Goal: Transaction & Acquisition: Book appointment/travel/reservation

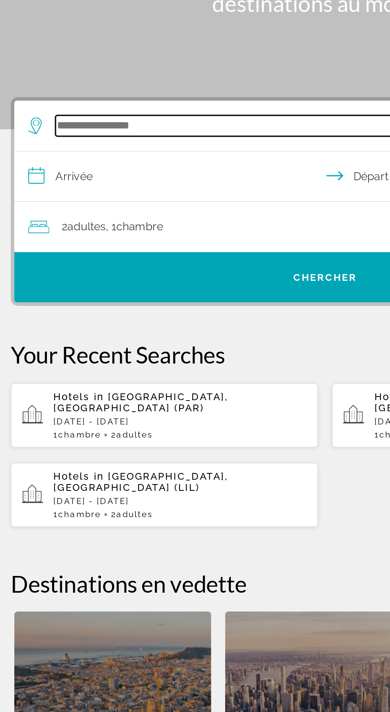
click at [61, 184] on input "Search widget" at bounding box center [196, 189] width 311 height 12
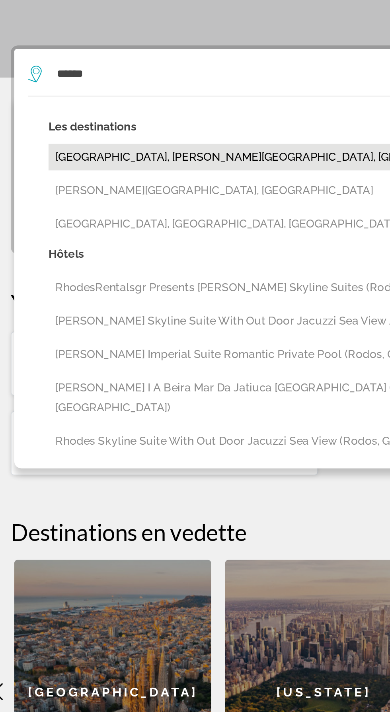
click at [49, 230] on button "[GEOGRAPHIC_DATA], [PERSON_NAME][GEOGRAPHIC_DATA], [GEOGRAPHIC_DATA] (RHO)" at bounding box center [200, 236] width 327 height 15
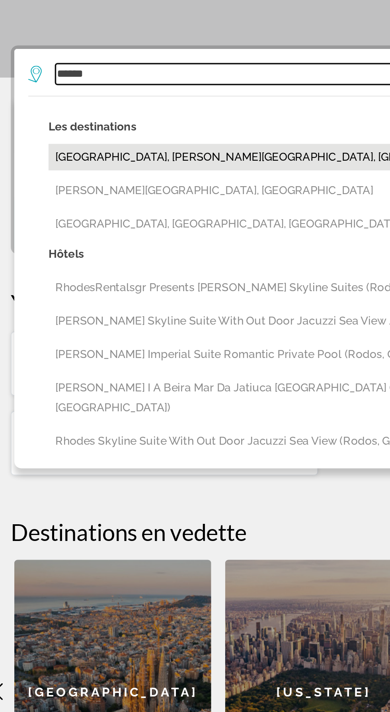
type input "**********"
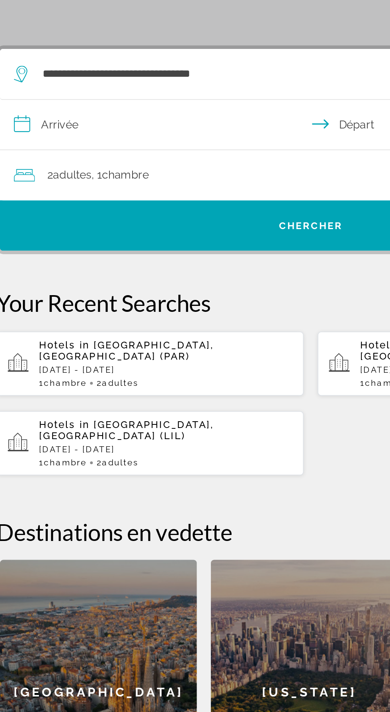
click at [58, 222] on input "**********" at bounding box center [196, 219] width 357 height 31
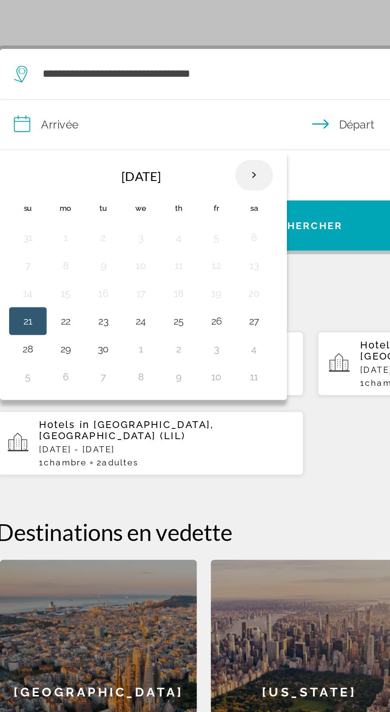
click at [164, 244] on th "Next month" at bounding box center [162, 247] width 21 height 18
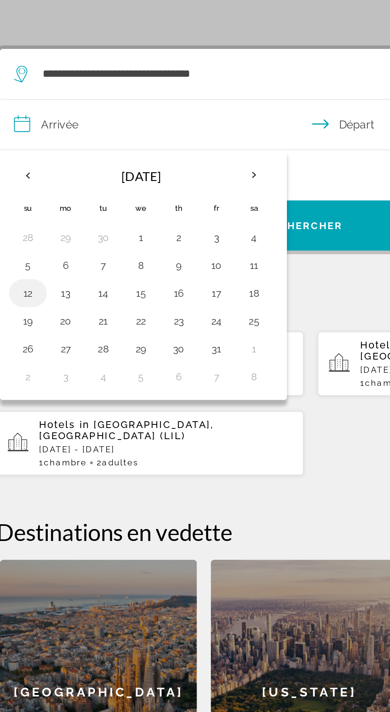
click at [32, 314] on button "12" at bounding box center [33, 313] width 13 height 11
click at [120, 311] on button "16" at bounding box center [119, 313] width 13 height 11
type input "**********"
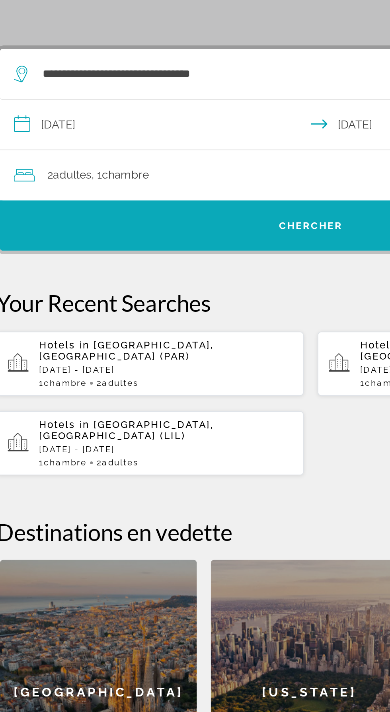
click at [207, 279] on span "Search widget" at bounding box center [195, 275] width 354 height 19
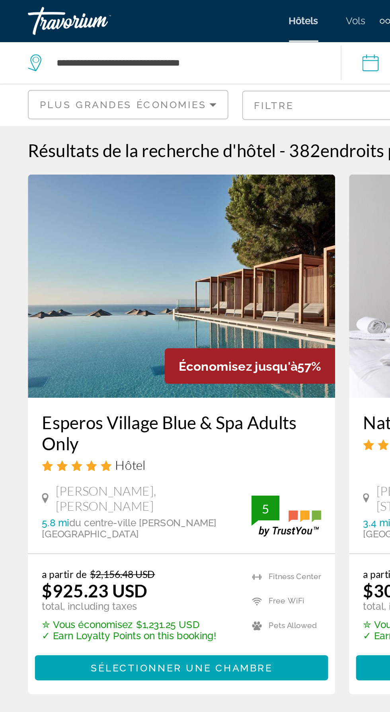
click at [45, 59] on span "Plus grandes économies" at bounding box center [70, 60] width 95 height 6
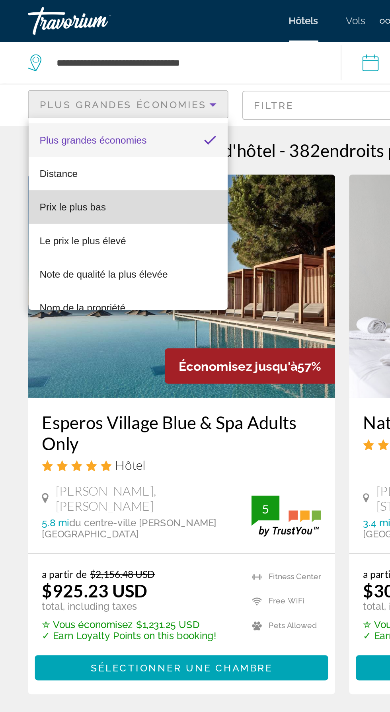
click at [32, 115] on span "Prix le plus bas" at bounding box center [42, 118] width 38 height 6
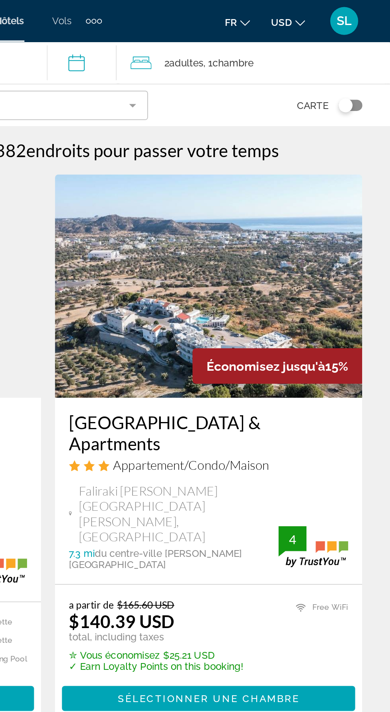
click at [330, 18] on button "USD USD ($) MXN (Mex$) CAD (Can$) GBP (£) EUR (€) AUD (A$) NZD (NZ$) CNY (CN¥)" at bounding box center [331, 13] width 19 height 12
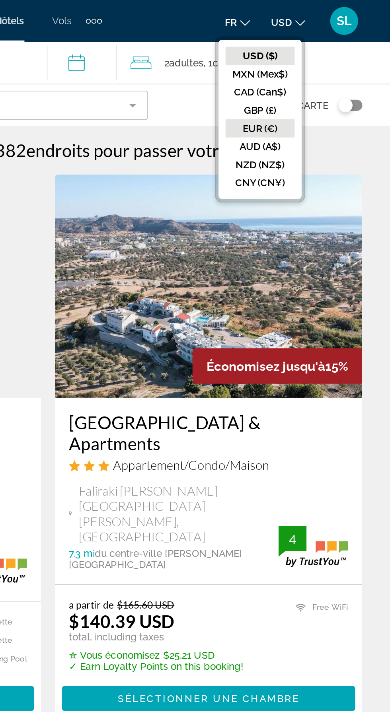
click at [308, 77] on button "EUR (€)" at bounding box center [315, 73] width 39 height 10
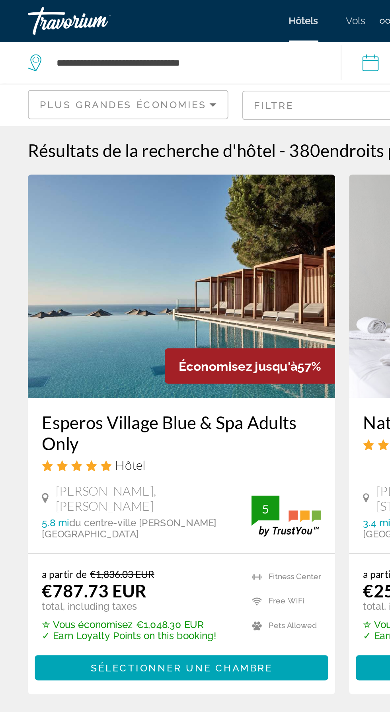
click at [44, 60] on span "Plus grandes économies" at bounding box center [70, 60] width 95 height 6
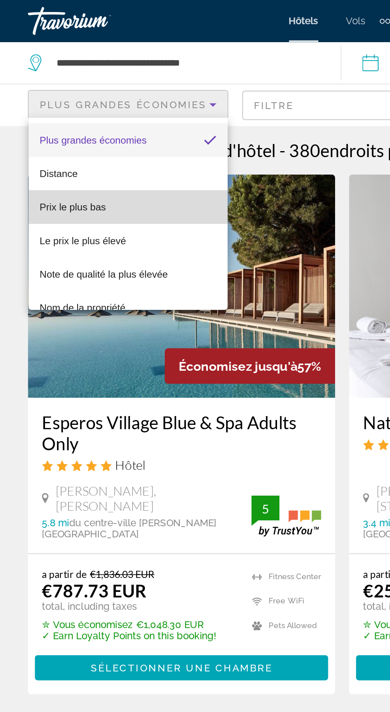
click at [38, 117] on span "Prix le plus bas" at bounding box center [42, 118] width 38 height 6
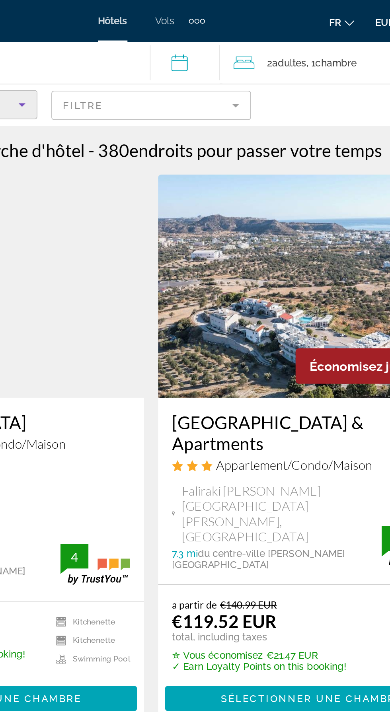
click at [209, 67] on mat-form-field "Filtre" at bounding box center [195, 60] width 114 height 17
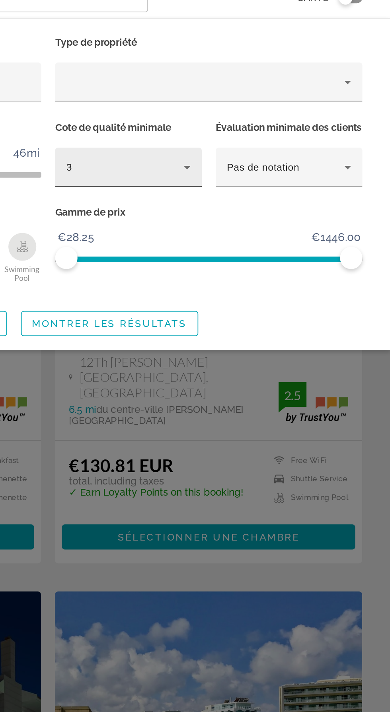
click at [252, 161] on div "3" at bounding box center [238, 157] width 67 height 10
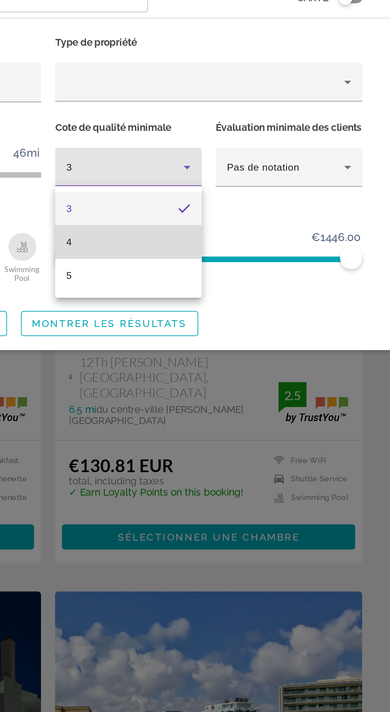
click at [259, 191] on mat-option "4" at bounding box center [241, 199] width 84 height 19
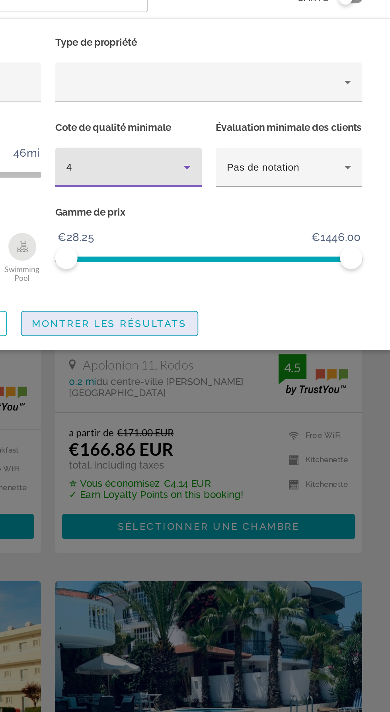
click at [257, 253] on span "Search widget" at bounding box center [230, 245] width 100 height 19
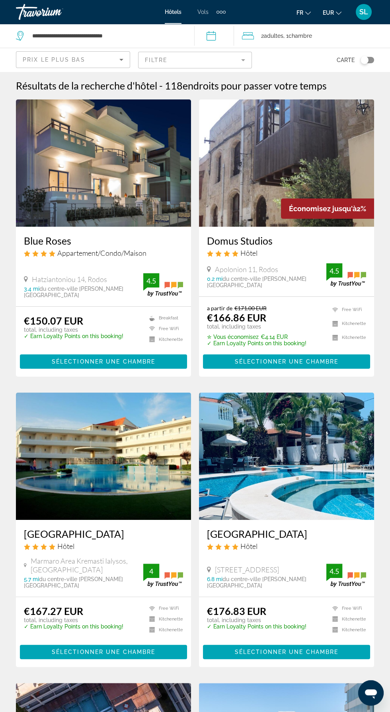
click at [182, 66] on mat-form-field "Filtre" at bounding box center [195, 60] width 114 height 17
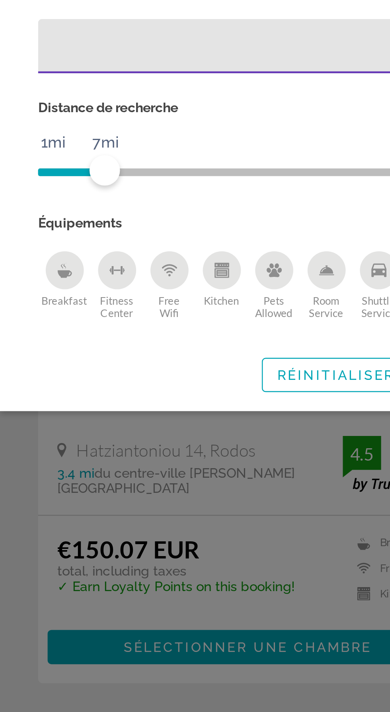
scroll to position [2, 0]
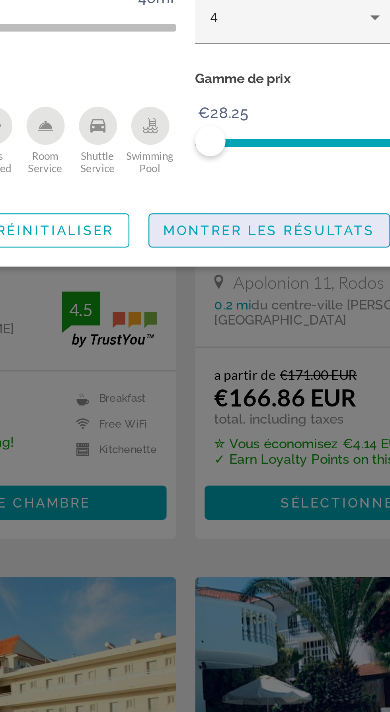
click at [223, 249] on span "Montrer les résultats" at bounding box center [230, 246] width 88 height 6
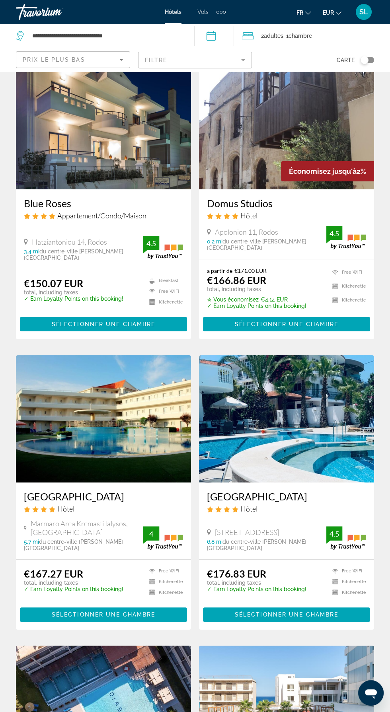
scroll to position [0, 0]
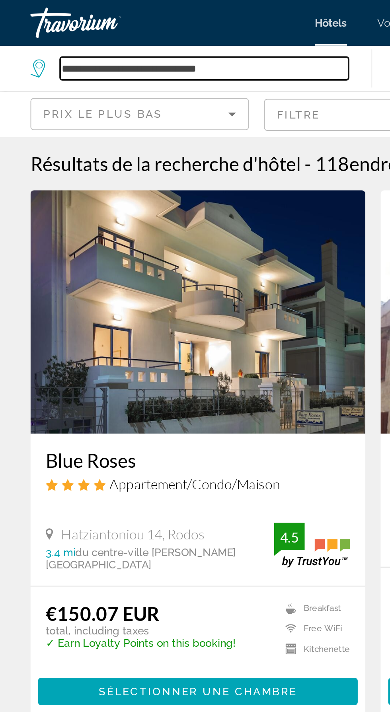
click at [128, 37] on input "**********" at bounding box center [106, 36] width 151 height 12
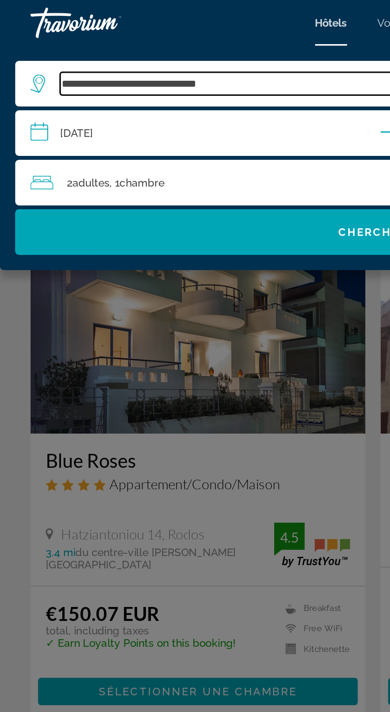
click at [144, 48] on input "**********" at bounding box center [200, 44] width 339 height 12
type input "*"
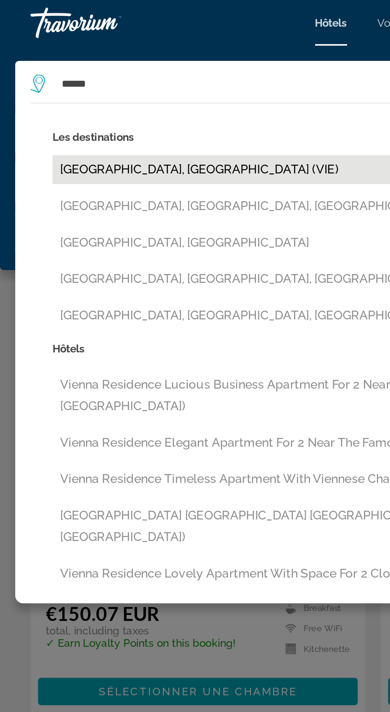
click at [44, 86] on button "[GEOGRAPHIC_DATA], [GEOGRAPHIC_DATA] (VIE)" at bounding box center [200, 88] width 347 height 15
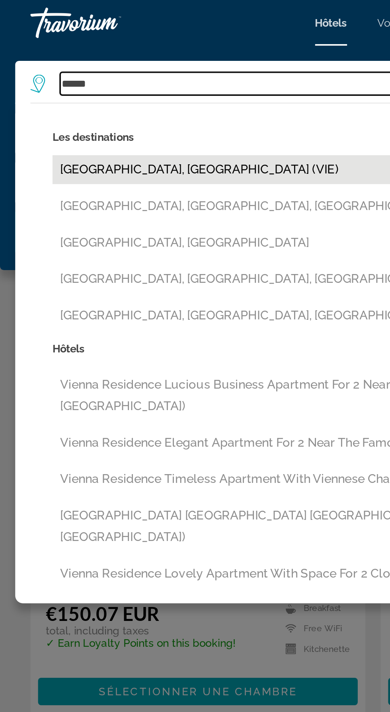
type input "**********"
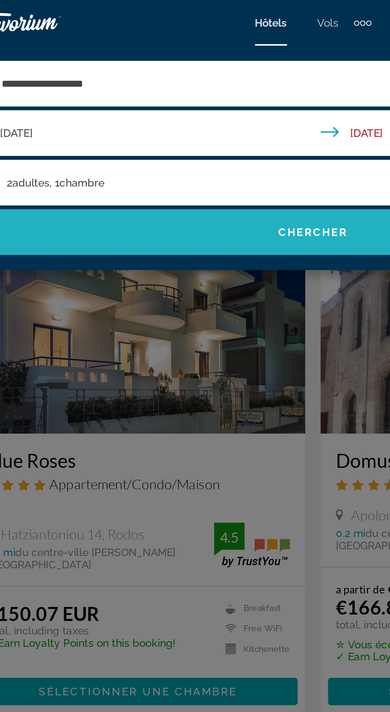
click at [69, 122] on span "Search widget" at bounding box center [195, 121] width 374 height 19
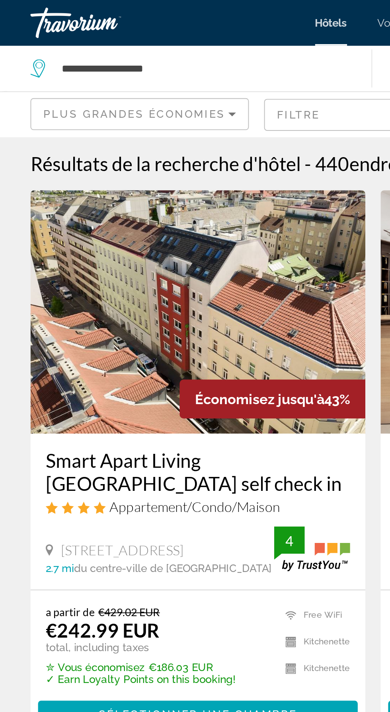
click at [80, 62] on span "Plus grandes économies" at bounding box center [70, 60] width 95 height 6
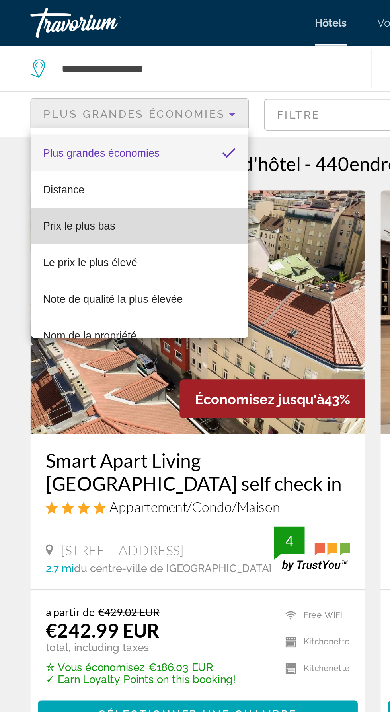
click at [33, 116] on span "Prix le plus bas" at bounding box center [42, 118] width 38 height 6
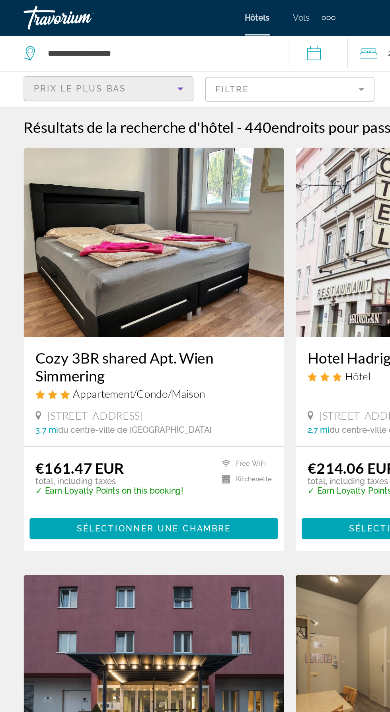
click at [175, 66] on mat-form-field "Filtre" at bounding box center [195, 60] width 114 height 17
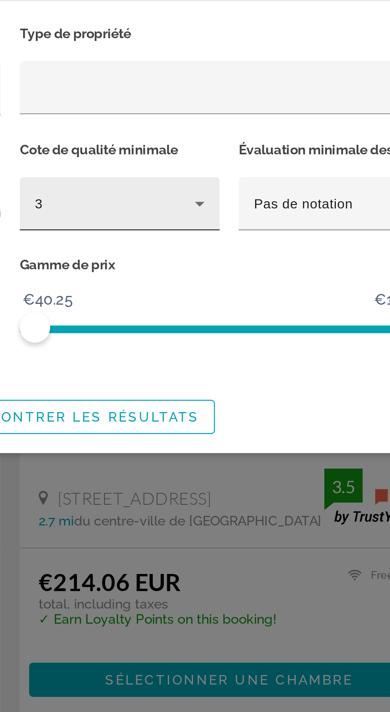
click at [234, 156] on div "3" at bounding box center [238, 157] width 67 height 10
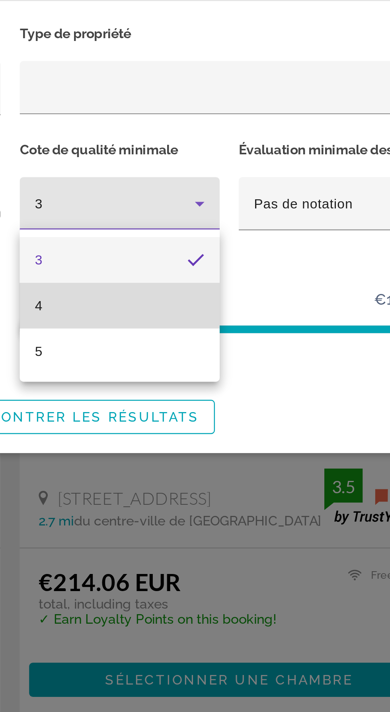
click at [221, 201] on mat-option "4" at bounding box center [241, 199] width 84 height 19
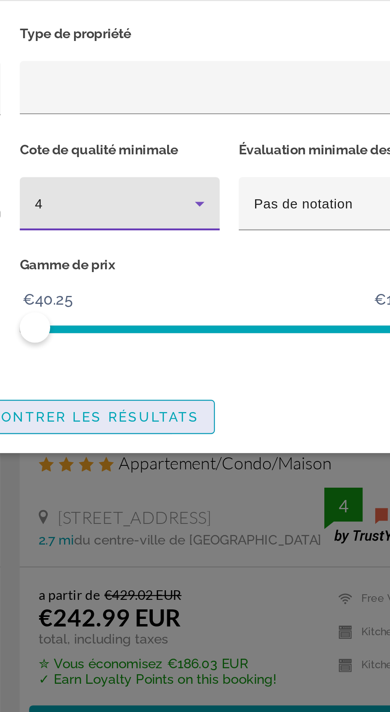
click at [236, 255] on span "Search widget" at bounding box center [230, 245] width 100 height 19
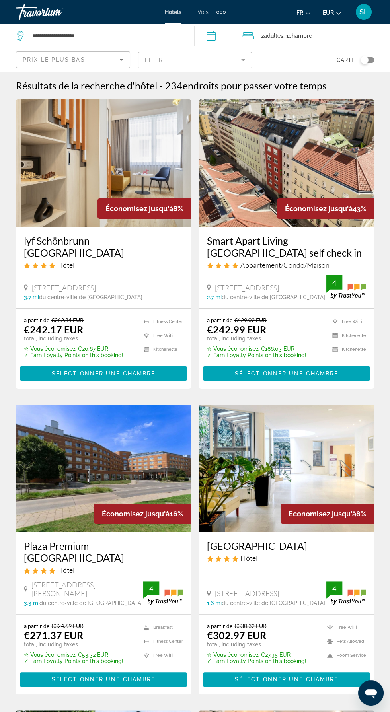
click at [180, 64] on mat-form-field "Filtre" at bounding box center [195, 60] width 114 height 17
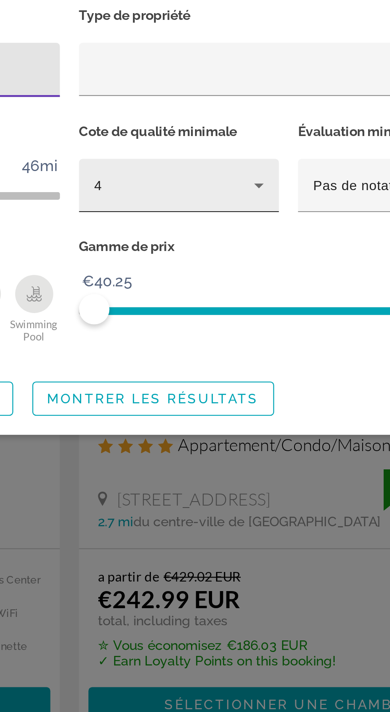
click at [225, 161] on div "4" at bounding box center [238, 157] width 67 height 10
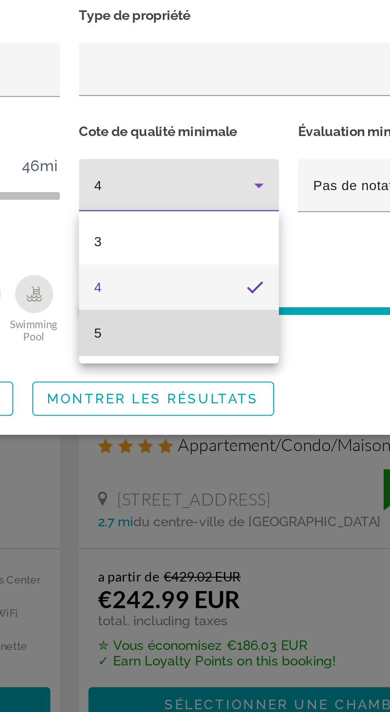
click at [212, 215] on mat-option "5" at bounding box center [241, 218] width 84 height 19
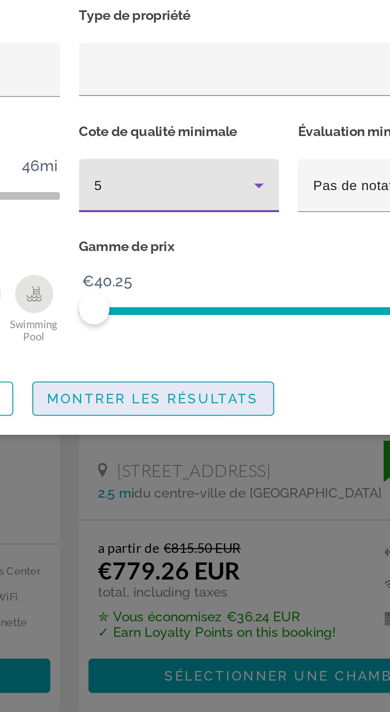
click at [207, 255] on span "Search widget" at bounding box center [230, 245] width 100 height 19
